Goal: Find specific page/section: Find specific page/section

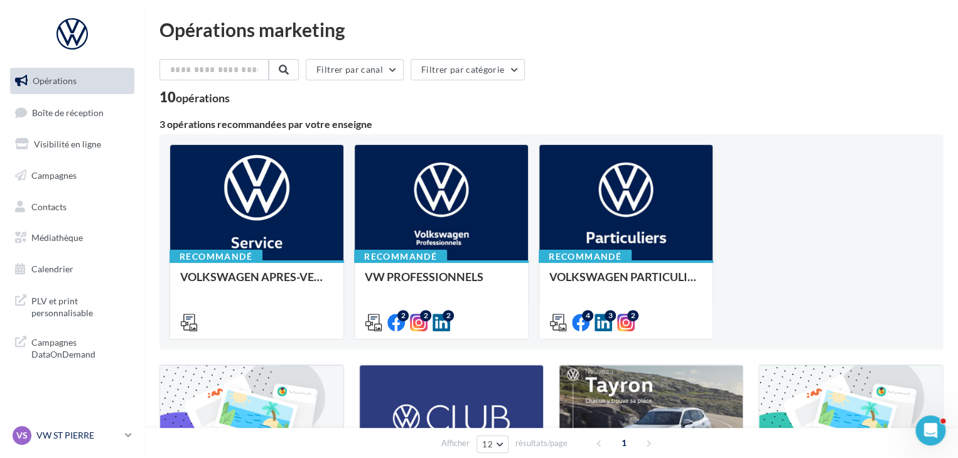
click at [133, 434] on link "VS VW ST PIERRE vw-stp-duc" at bounding box center [72, 436] width 124 height 24
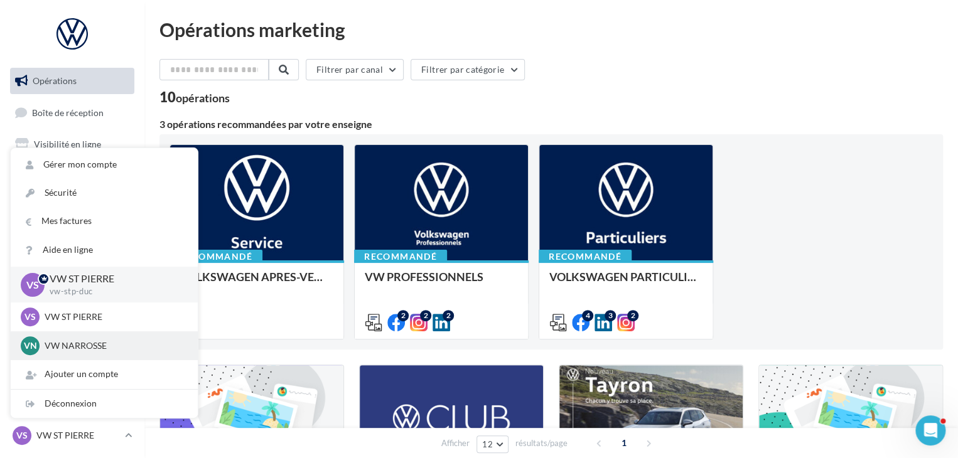
click at [88, 342] on p "VW NARROSSE" at bounding box center [114, 345] width 138 height 13
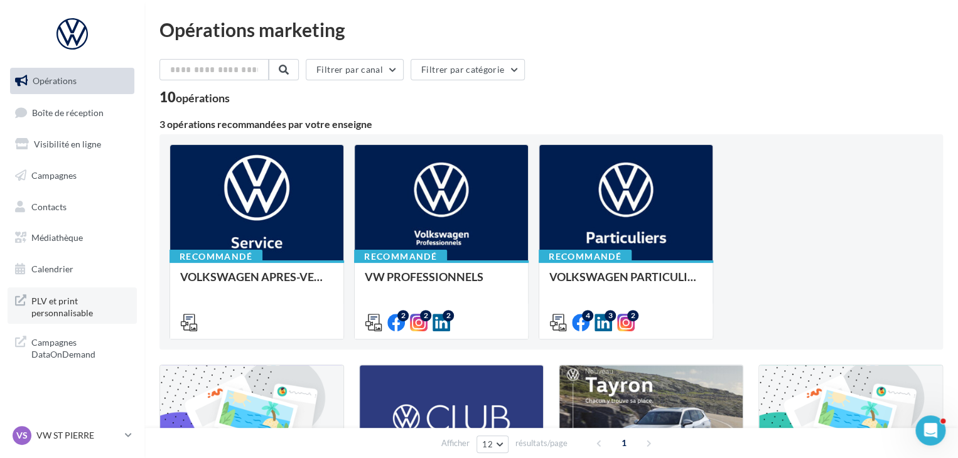
click at [60, 306] on span "PLV et print personnalisable" at bounding box center [80, 305] width 98 height 27
drag, startPoint x: 101, startPoint y: 437, endPoint x: 119, endPoint y: 436, distance: 18.2
click at [101, 437] on p "VW ST PIERRE" at bounding box center [77, 435] width 83 height 13
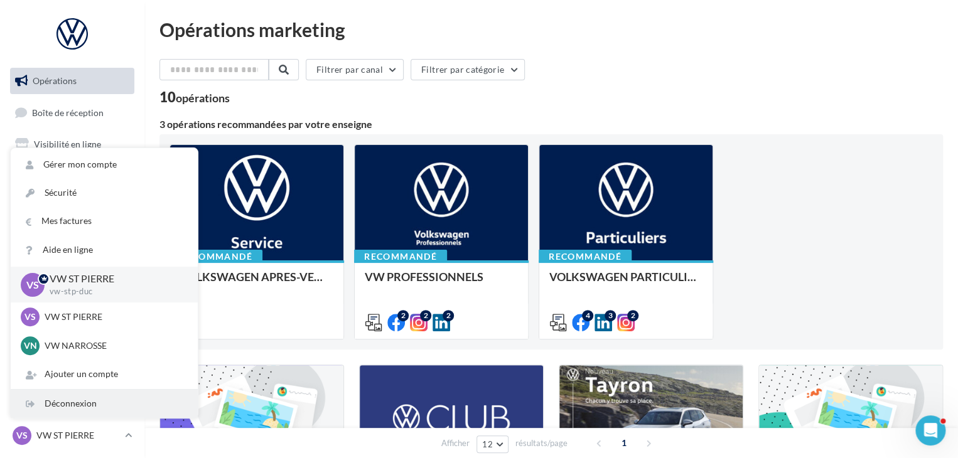
click at [70, 405] on div "Déconnexion" at bounding box center [104, 404] width 187 height 28
